Goal: Task Accomplishment & Management: Use online tool/utility

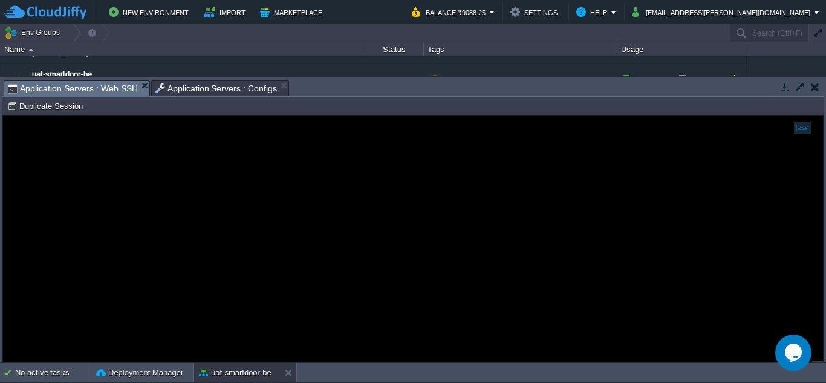
click at [212, 89] on span "Application Servers : Configs" at bounding box center [216, 88] width 122 height 15
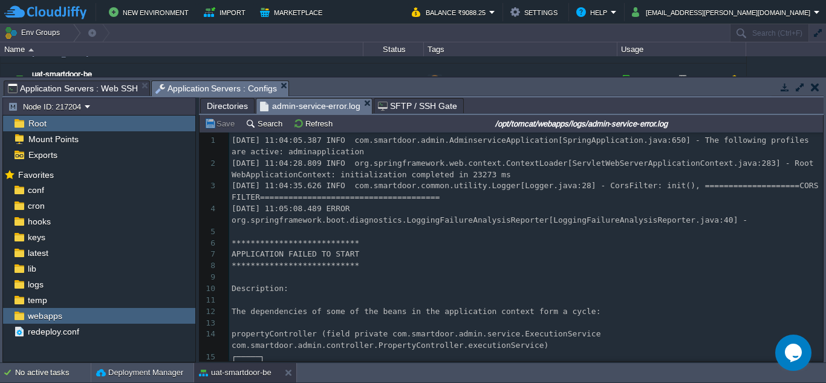
click at [282, 109] on span "admin-service-error.log" at bounding box center [310, 106] width 100 height 15
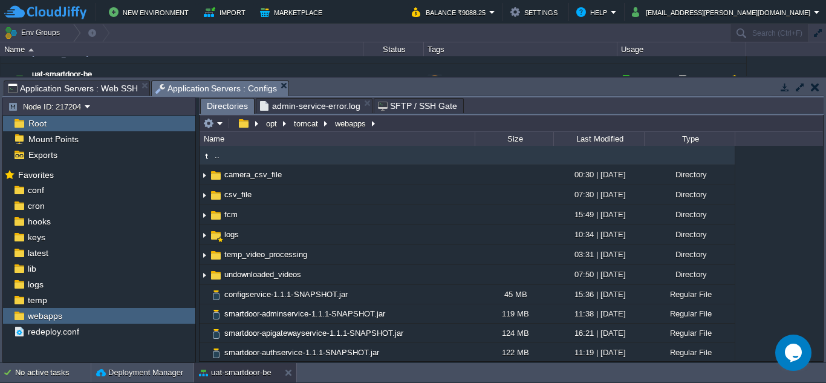
click at [230, 108] on span "Directories" at bounding box center [227, 106] width 41 height 15
click at [332, 121] on td "webapps" at bounding box center [355, 123] width 48 height 15
click at [222, 130] on td at bounding box center [213, 123] width 24 height 15
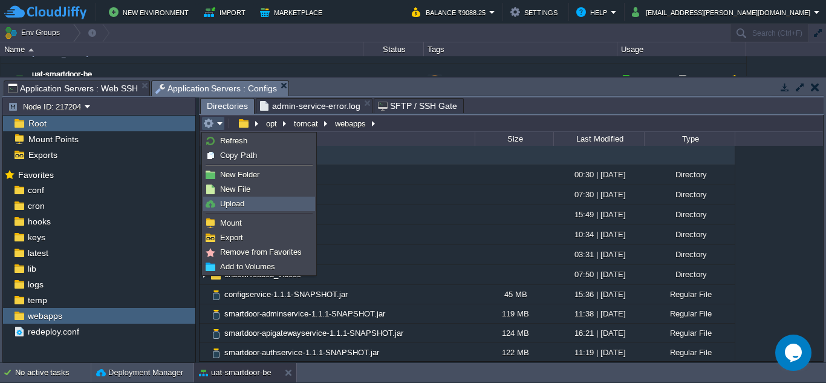
click at [276, 205] on link "Upload" at bounding box center [259, 203] width 111 height 13
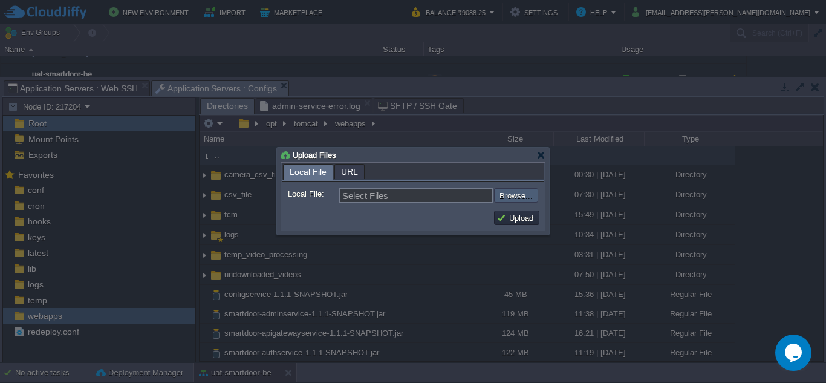
click at [528, 203] on input "file" at bounding box center [461, 195] width 153 height 15
type input "C:\fakepath\smartdoor-adminservice-1.1.1-SNAPSHOT.jar"
type input "smartdoor-adminservice-1.1.1-SNAPSHOT.jar"
click at [496, 222] on button "Upload" at bounding box center [516, 217] width 41 height 11
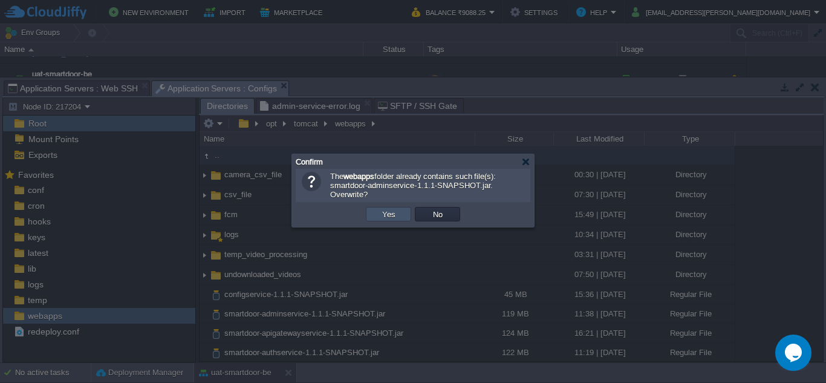
click at [393, 215] on button "Yes" at bounding box center [388, 214] width 21 height 11
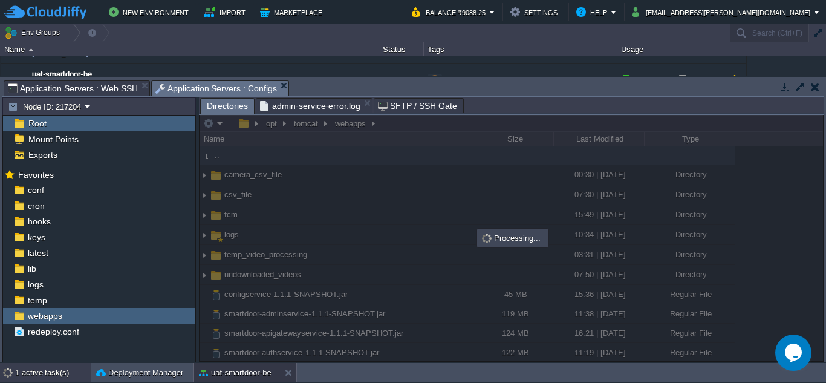
click at [47, 378] on div "1 active task(s)" at bounding box center [53, 372] width 76 height 19
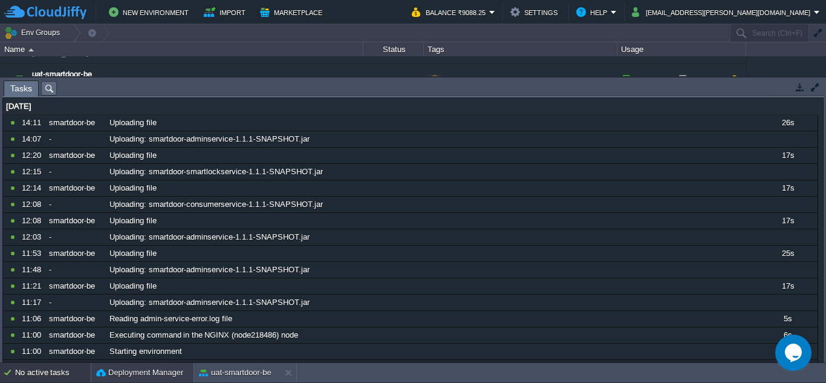
click at [137, 372] on button "Deployment Manager" at bounding box center [139, 372] width 87 height 12
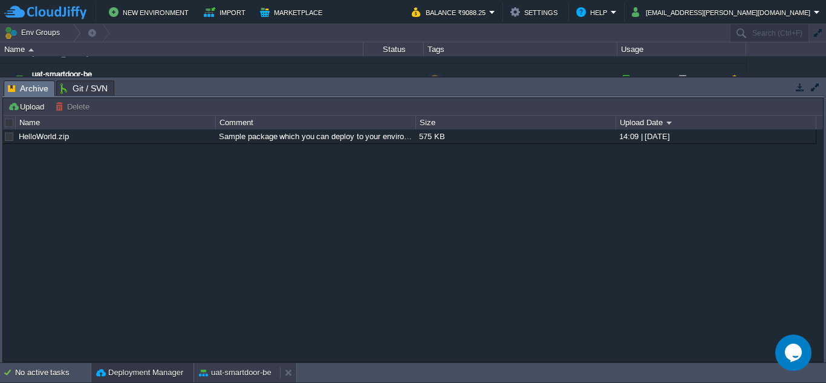
click at [234, 366] on div "uat-smartdoor-be" at bounding box center [237, 372] width 86 height 19
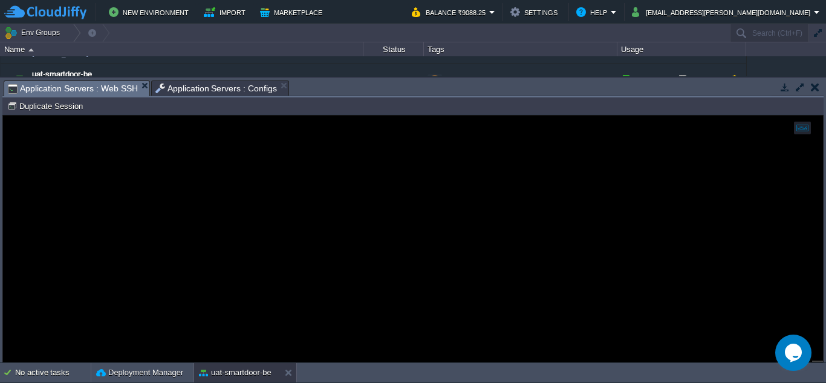
click at [80, 89] on span "Application Servers : Web SSH" at bounding box center [73, 88] width 130 height 15
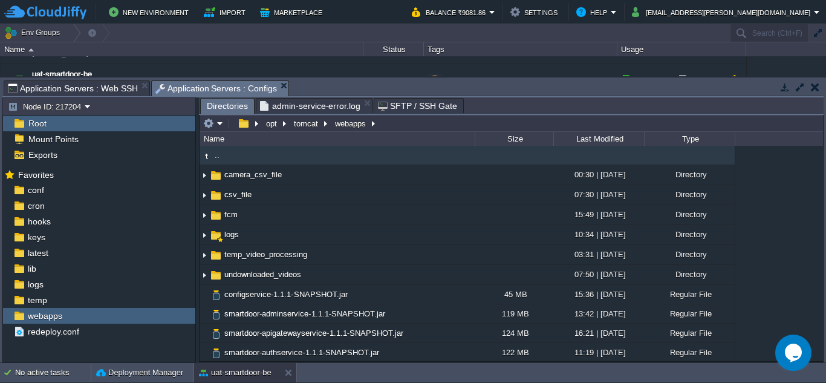
click at [172, 84] on span "Application Servers : Configs" at bounding box center [216, 88] width 122 height 15
click at [220, 127] on em at bounding box center [213, 123] width 20 height 11
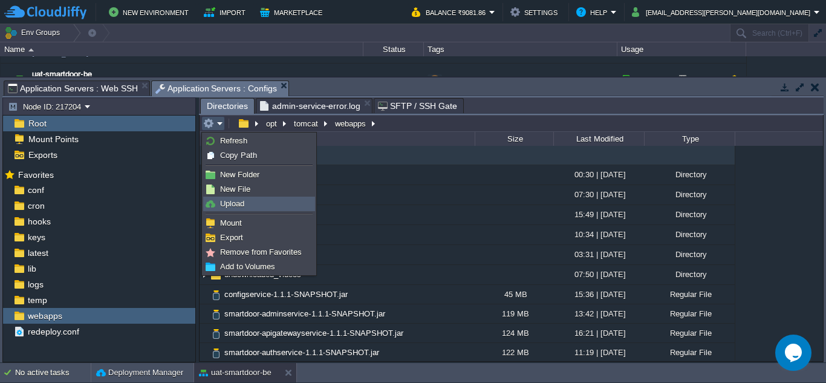
click at [262, 207] on link "Upload" at bounding box center [259, 203] width 111 height 13
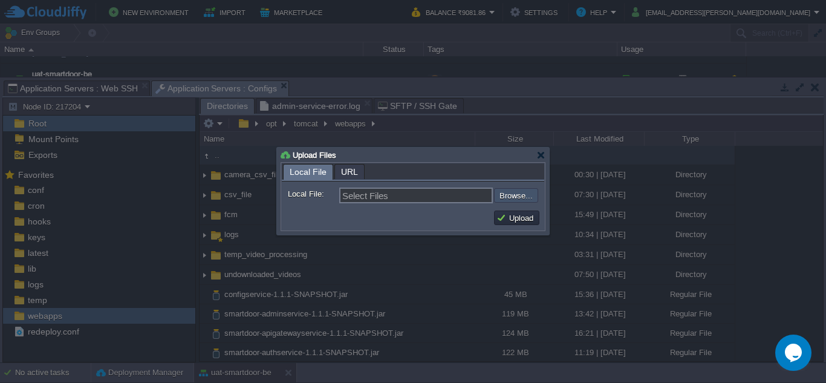
click at [497, 200] on input "file" at bounding box center [461, 195] width 153 height 15
type input "C:\fakepath\smartdoor-smartlockservice-1.1.1-SNAPSHOT.jar"
type input "smartdoor-smartlockservice-1.1.1-SNAPSHOT.jar"
click at [513, 221] on button "Upload" at bounding box center [516, 217] width 41 height 11
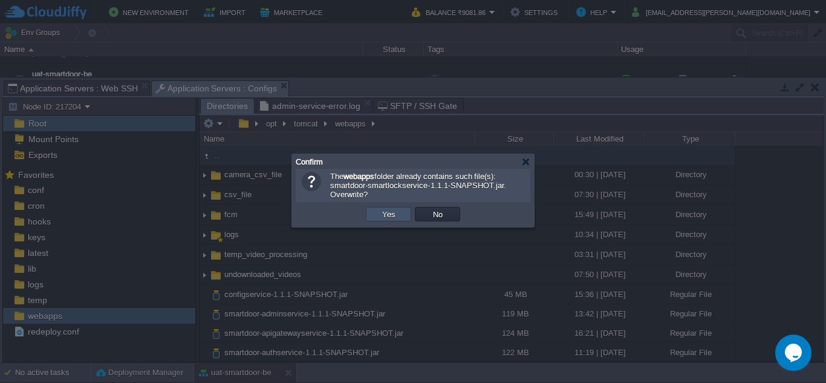
click at [397, 219] on button "Yes" at bounding box center [388, 214] width 21 height 11
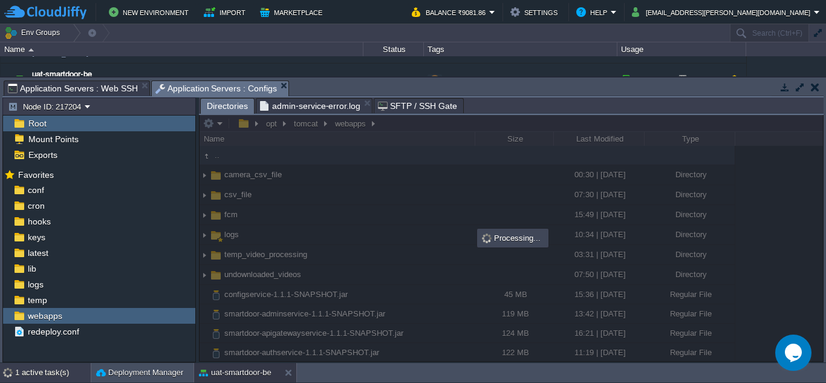
click at [71, 371] on div "1 active task(s)" at bounding box center [53, 372] width 76 height 19
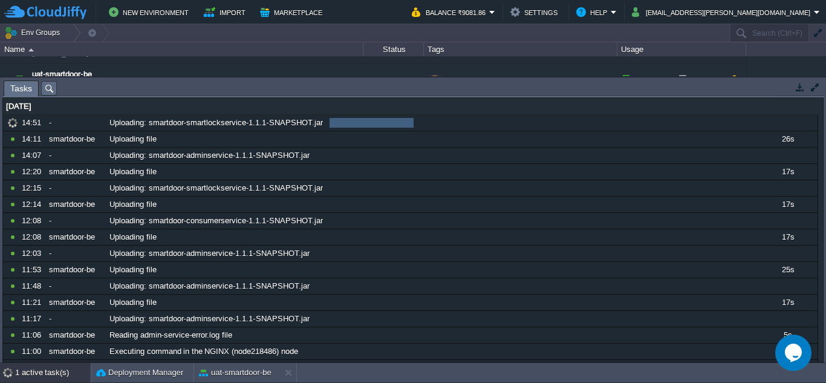
click at [284, 83] on div "Tasks Activity Log Archive Git / SVN Application Servers : Web SSH Application …" at bounding box center [413, 219] width 826 height 285
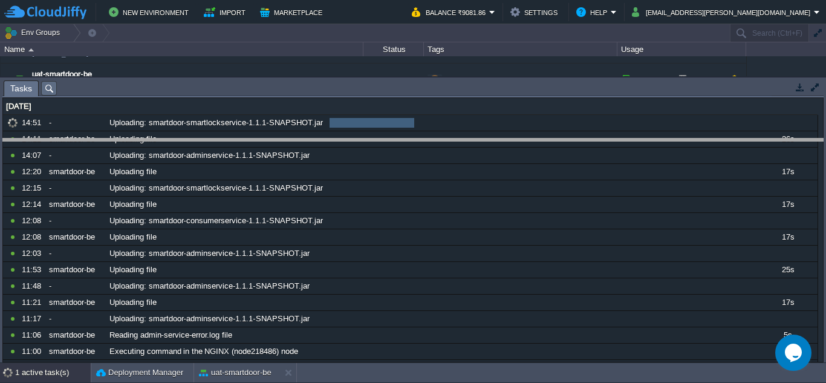
drag, startPoint x: 284, startPoint y: 83, endPoint x: 264, endPoint y: 187, distance: 105.9
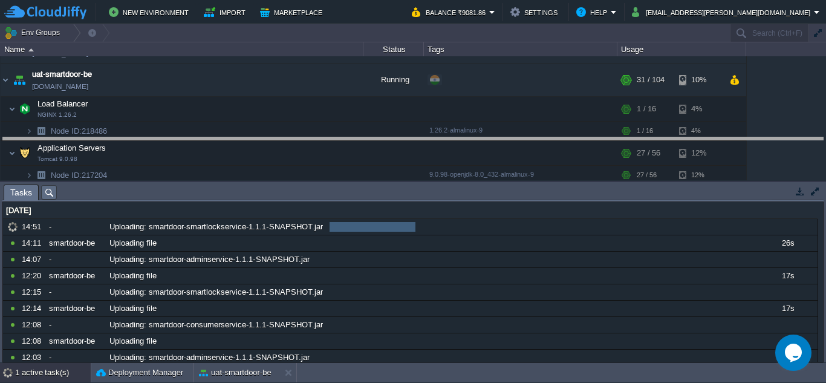
drag, startPoint x: 331, startPoint y: 189, endPoint x: 311, endPoint y: 141, distance: 51.2
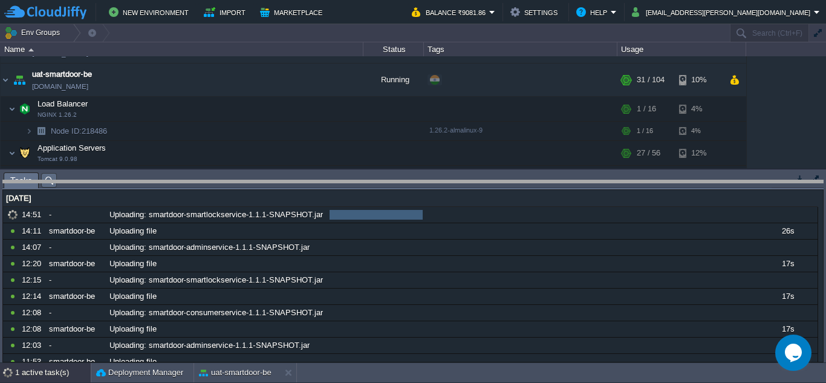
drag, startPoint x: 290, startPoint y: 183, endPoint x: 290, endPoint y: 190, distance: 7.9
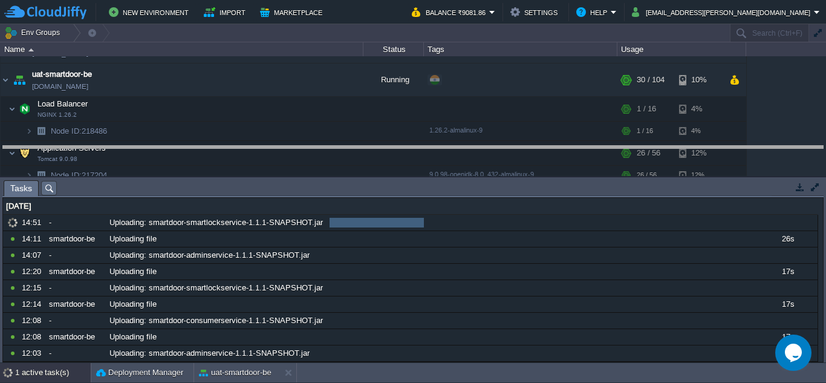
drag, startPoint x: 280, startPoint y: 189, endPoint x: 282, endPoint y: 167, distance: 22.5
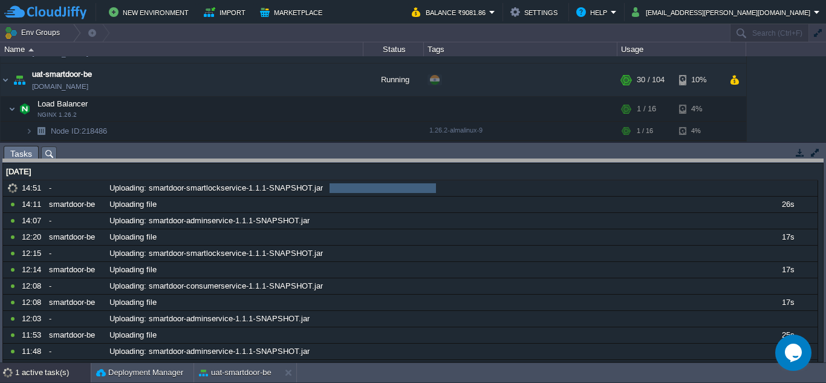
drag, startPoint x: 289, startPoint y: 155, endPoint x: 291, endPoint y: 200, distance: 45.4
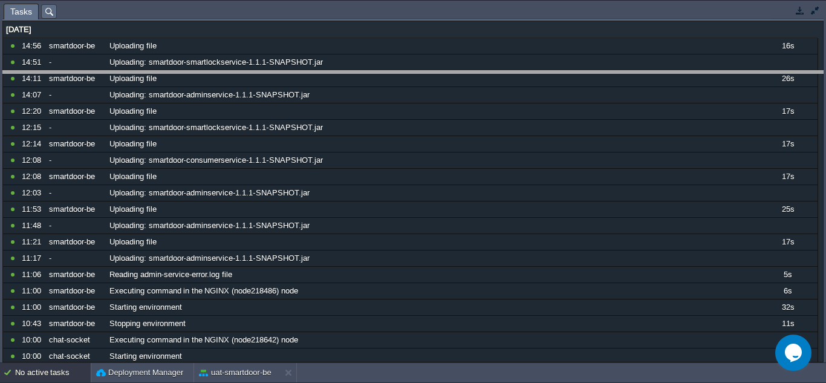
drag, startPoint x: 273, startPoint y: 8, endPoint x: 283, endPoint y: 80, distance: 72.7
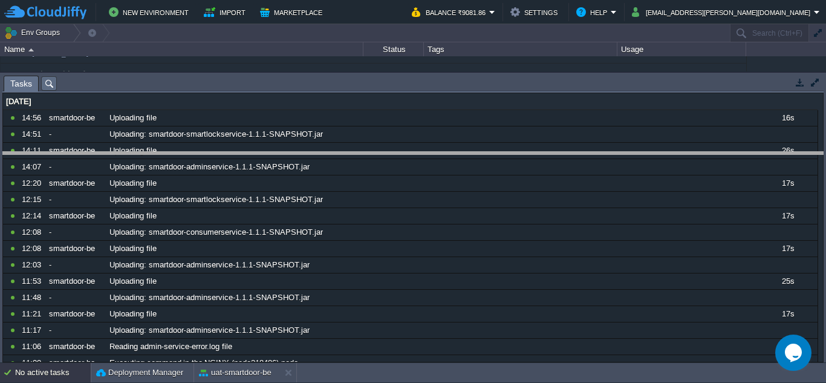
drag, startPoint x: 313, startPoint y: 78, endPoint x: 318, endPoint y: 260, distance: 182.1
click at [318, 260] on body "New Environment Import Marketplace Bonus ₹0.00 Upgrade Account Balance ₹9081.86…" at bounding box center [413, 191] width 826 height 383
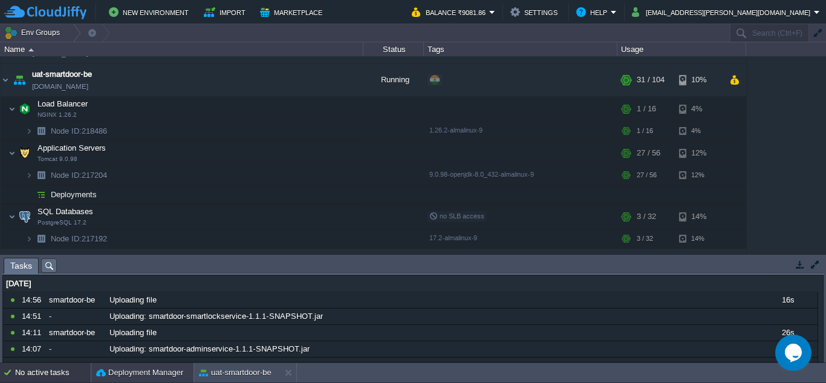
click at [160, 369] on button "Deployment Manager" at bounding box center [139, 372] width 87 height 12
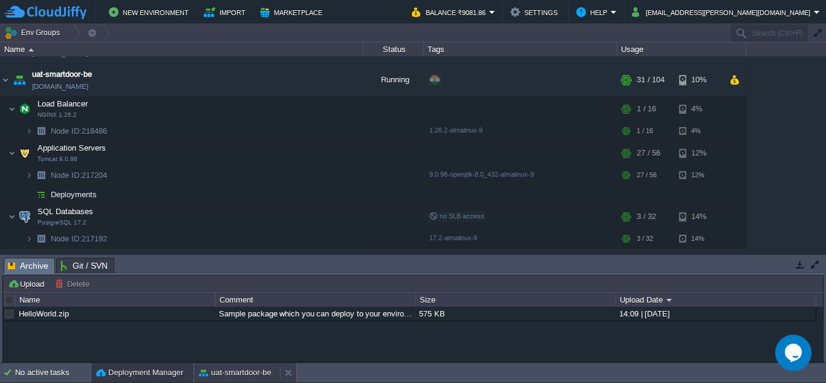
click at [218, 367] on button "uat-smartdoor-be" at bounding box center [235, 372] width 73 height 12
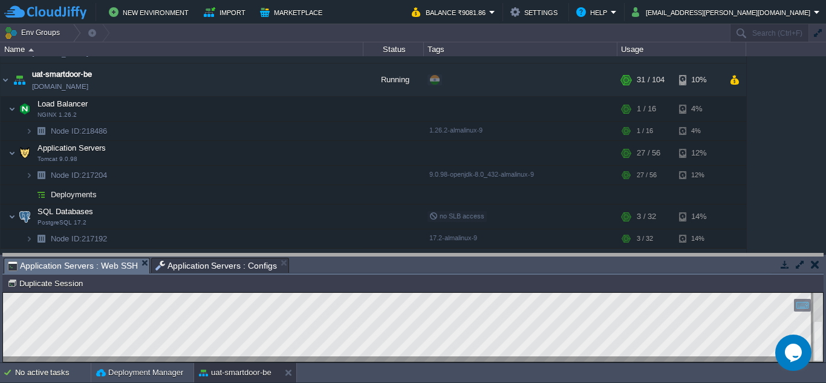
drag, startPoint x: 123, startPoint y: 270, endPoint x: 314, endPoint y: 265, distance: 191.1
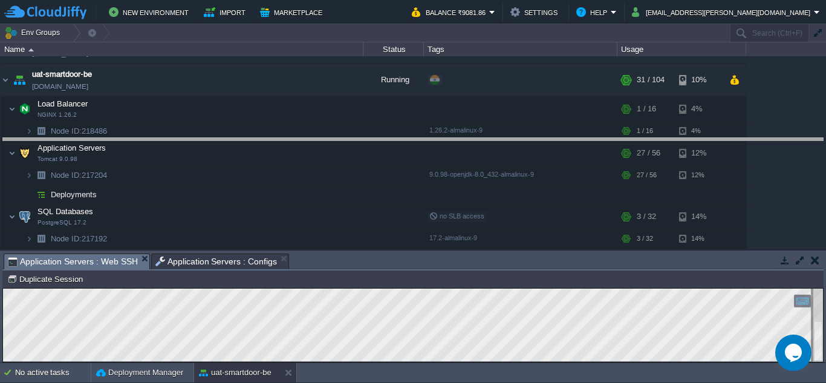
drag, startPoint x: 314, startPoint y: 265, endPoint x: 345, endPoint y: 103, distance: 164.8
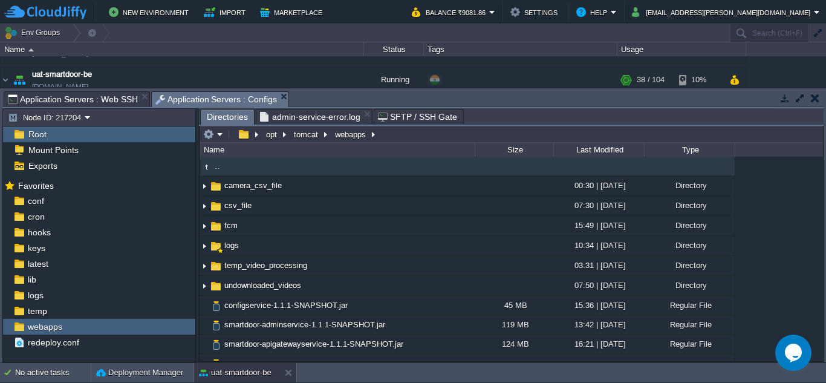
click at [204, 96] on span "Application Servers : Configs" at bounding box center [216, 99] width 122 height 15
click at [215, 140] on em at bounding box center [213, 134] width 20 height 11
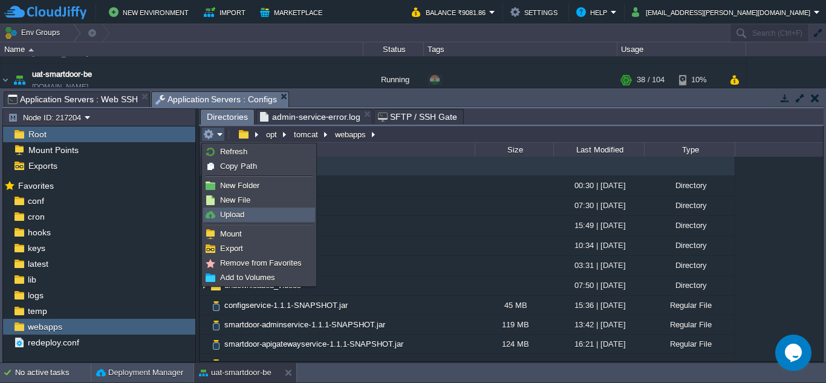
click at [250, 208] on link "Upload" at bounding box center [259, 214] width 111 height 13
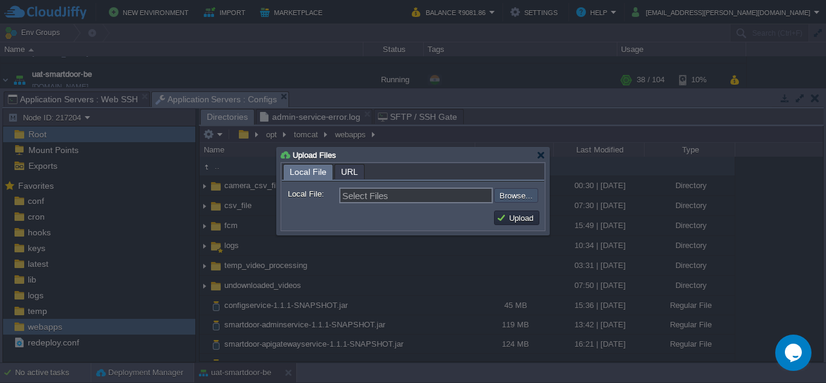
click at [531, 193] on input "file" at bounding box center [461, 195] width 153 height 15
type input "C:\fakepath\smartdoor-smartlockservice-1.1.1-SNAPSHOT.jar"
type input "smartdoor-smartlockservice-1.1.1-SNAPSHOT.jar"
click at [506, 219] on button "Upload" at bounding box center [516, 217] width 41 height 11
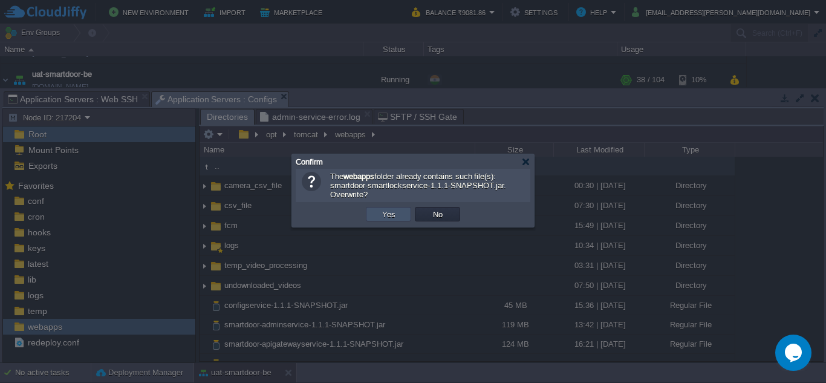
click at [395, 216] on button "Yes" at bounding box center [388, 214] width 21 height 11
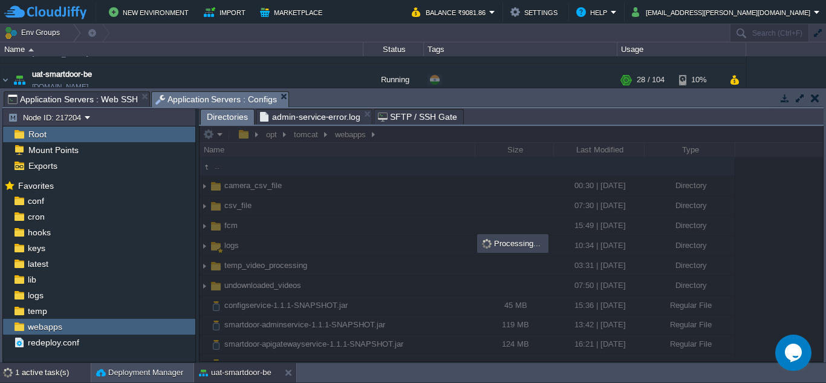
click at [45, 374] on div "1 active task(s)" at bounding box center [53, 372] width 76 height 19
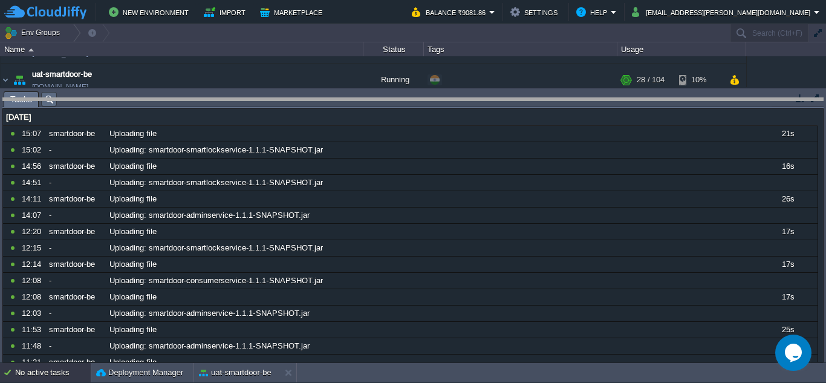
drag, startPoint x: 296, startPoint y: 96, endPoint x: 297, endPoint y: 127, distance: 31.5
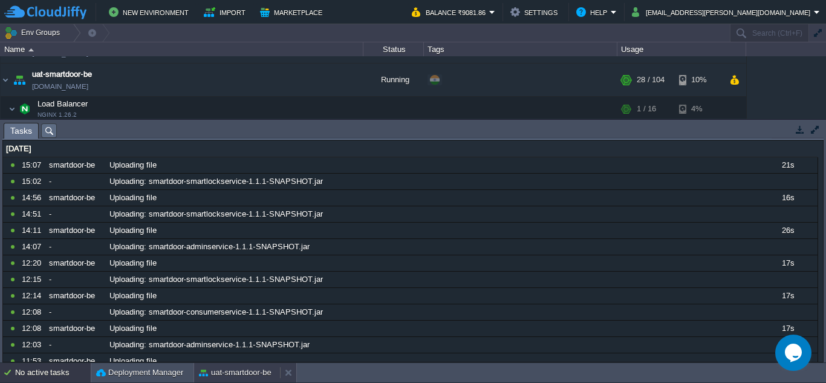
click at [231, 377] on button "uat-smartdoor-be" at bounding box center [235, 372] width 73 height 12
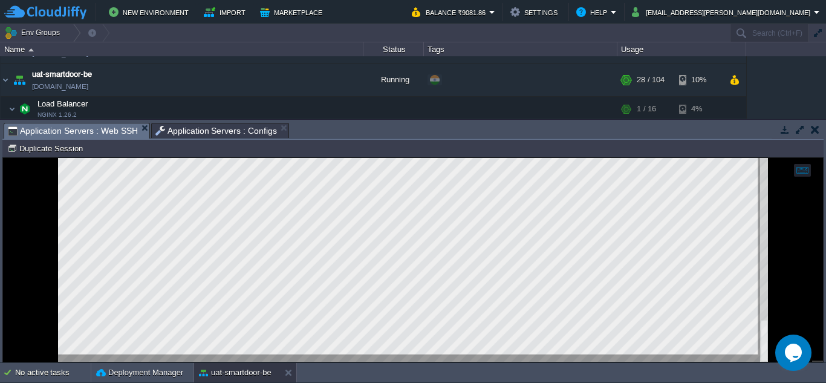
click at [115, 132] on span "Application Servers : Web SSH" at bounding box center [73, 130] width 130 height 15
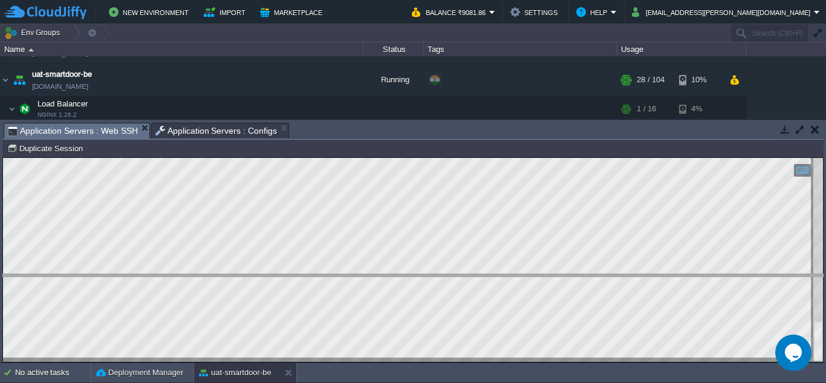
drag, startPoint x: 335, startPoint y: 134, endPoint x: 328, endPoint y: 349, distance: 215.4
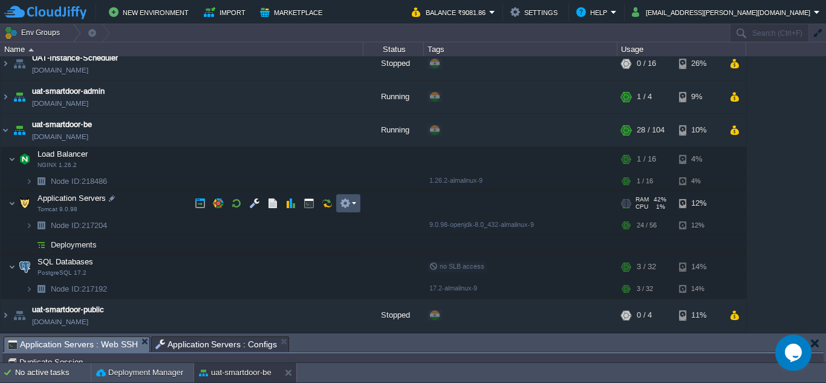
click at [348, 203] on button "button" at bounding box center [345, 203] width 11 height 11
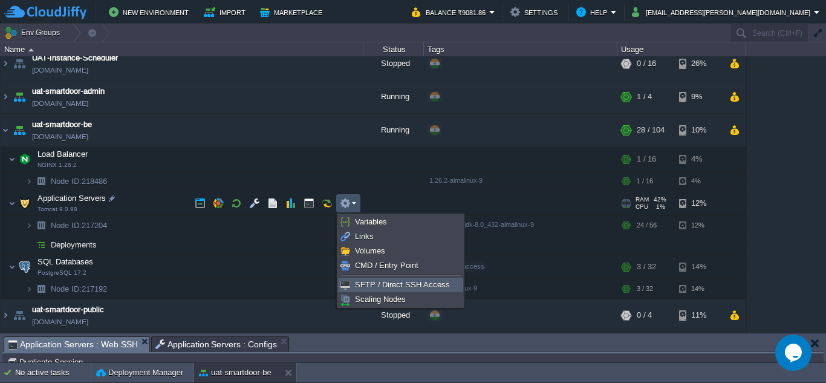
click at [375, 281] on span "SFTP / Direct SSH Access" at bounding box center [402, 284] width 95 height 9
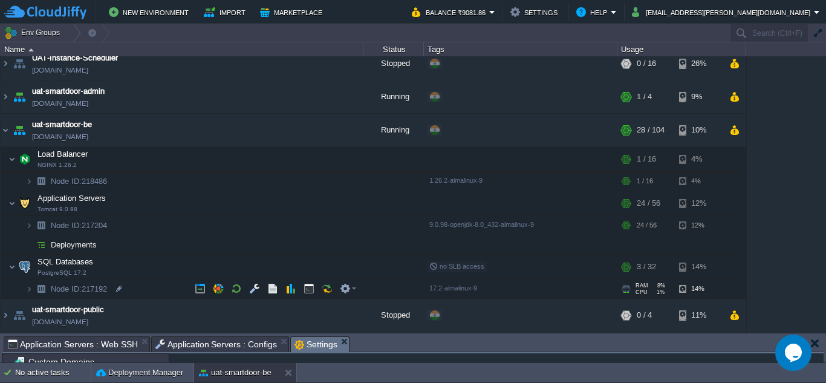
scroll to position [36, 0]
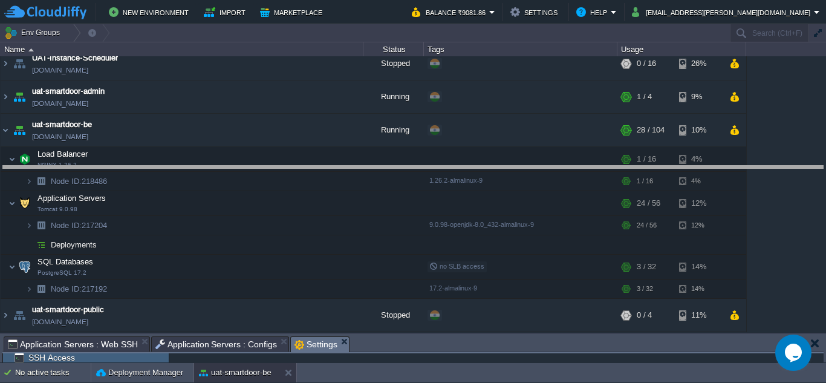
drag, startPoint x: 393, startPoint y: 342, endPoint x: 354, endPoint y: 26, distance: 318.6
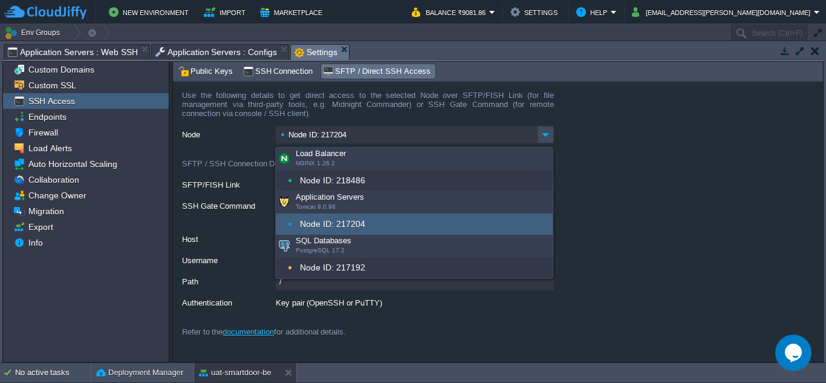
click at [343, 140] on input "Node ID: 217204" at bounding box center [406, 135] width 261 height 18
click at [310, 219] on div "Node ID: 217204" at bounding box center [414, 223] width 277 height 21
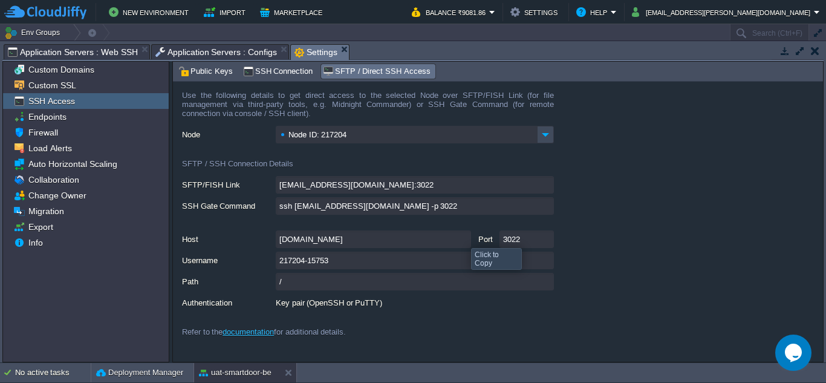
click at [462, 237] on input "[DOMAIN_NAME]" at bounding box center [373, 239] width 195 height 18
click at [547, 264] on input "217204-15753" at bounding box center [415, 261] width 278 height 18
click at [353, 260] on input "217204-15753" at bounding box center [415, 261] width 278 height 18
click at [372, 242] on input "[DOMAIN_NAME]" at bounding box center [373, 239] width 195 height 18
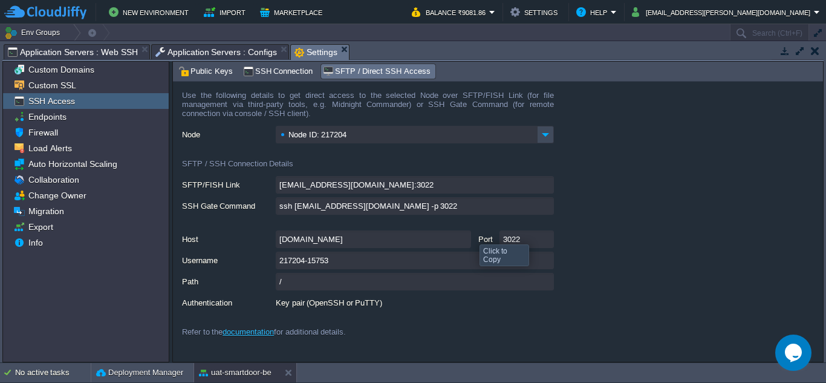
click at [464, 243] on input "[DOMAIN_NAME]" at bounding box center [373, 239] width 195 height 18
click at [357, 261] on input "217204-15753" at bounding box center [415, 261] width 278 height 18
type textarea "217204-15753"
click at [542, 264] on input "217204-15753" at bounding box center [415, 261] width 278 height 18
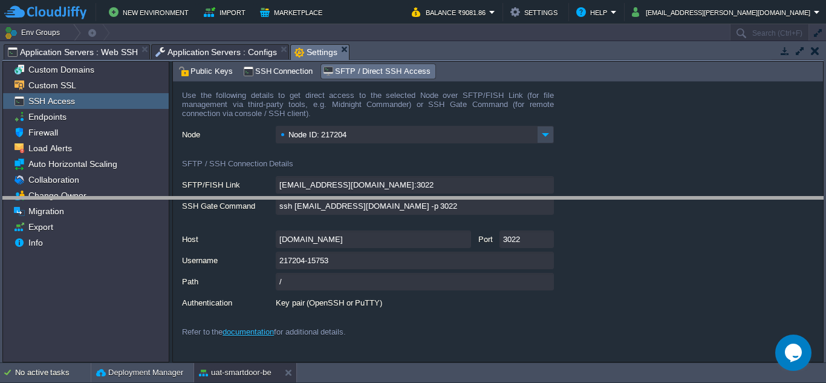
drag, startPoint x: 631, startPoint y: 51, endPoint x: 686, endPoint y: 209, distance: 167.1
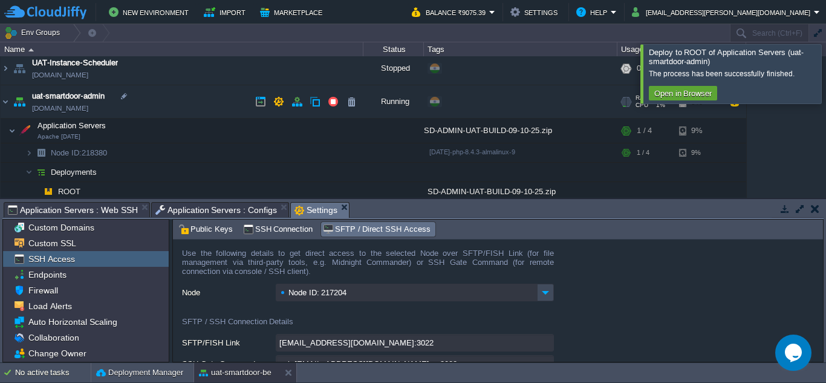
click at [70, 111] on link "[DOMAIN_NAME]" at bounding box center [60, 108] width 56 height 12
